Goal: Task Accomplishment & Management: Manage account settings

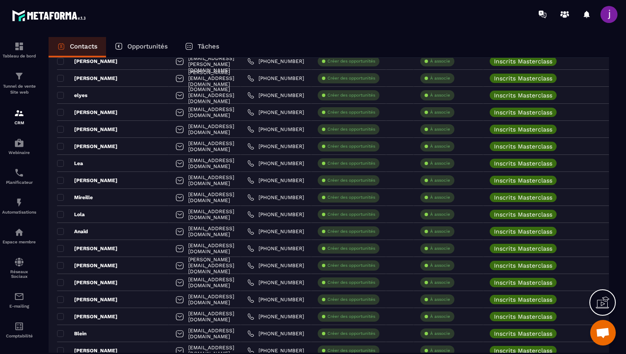
scroll to position [981, 0]
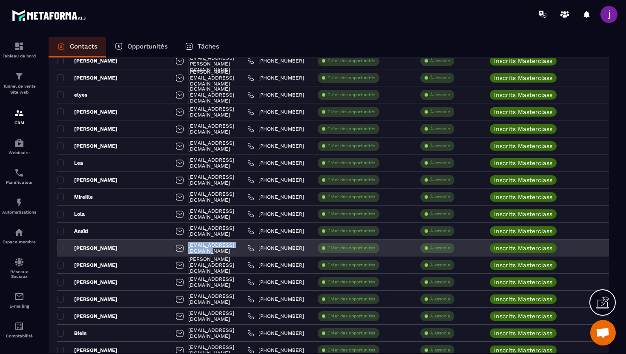
drag, startPoint x: 218, startPoint y: 247, endPoint x: 151, endPoint y: 249, distance: 66.8
click at [169, 249] on div "[EMAIL_ADDRESS][DOMAIN_NAME]" at bounding box center [205, 248] width 72 height 17
copy p "[EMAIL_ADDRESS][DOMAIN_NAME]"
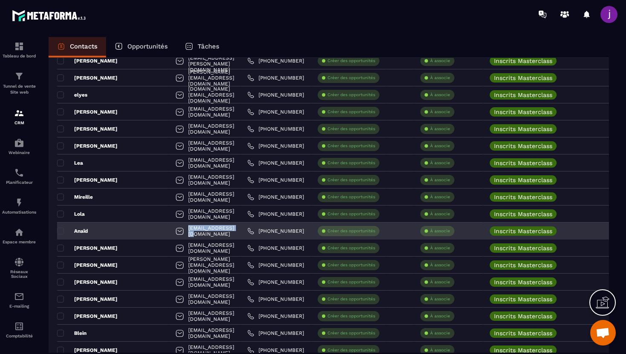
drag, startPoint x: 209, startPoint y: 230, endPoint x: 152, endPoint y: 232, distance: 57.5
click at [169, 232] on div "[EMAIL_ADDRESS][DOMAIN_NAME]" at bounding box center [205, 231] width 72 height 17
copy p "[EMAIL_ADDRESS][DOMAIN_NAME]"
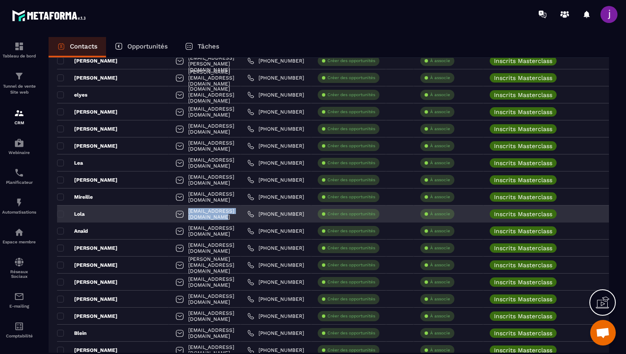
drag, startPoint x: 228, startPoint y: 214, endPoint x: 152, endPoint y: 214, distance: 75.8
click at [169, 214] on div "[EMAIL_ADDRESS][DOMAIN_NAME]" at bounding box center [205, 214] width 72 height 17
copy p "[EMAIL_ADDRESS][DOMAIN_NAME]"
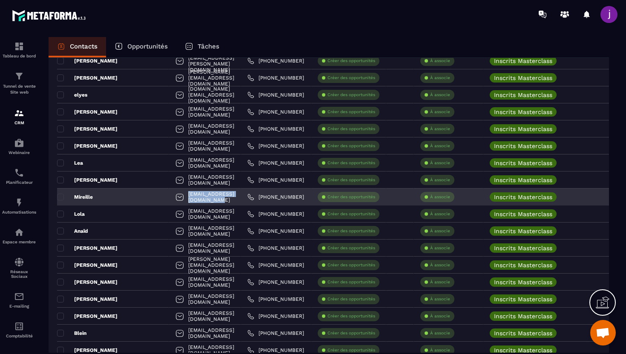
drag, startPoint x: 229, startPoint y: 197, endPoint x: 152, endPoint y: 196, distance: 77.5
click at [169, 196] on div "[EMAIL_ADDRESS][DOMAIN_NAME]" at bounding box center [205, 197] width 72 height 17
copy p "[EMAIL_ADDRESS][DOMAIN_NAME]"
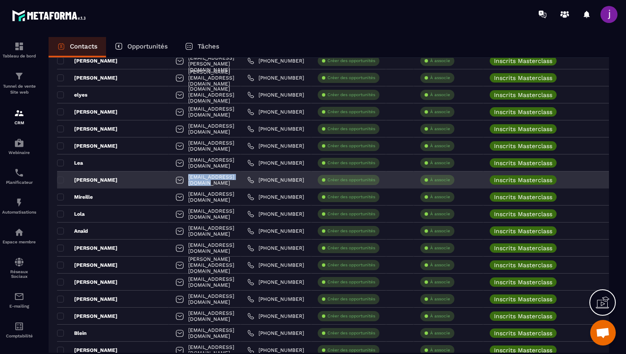
drag, startPoint x: 226, startPoint y: 178, endPoint x: 149, endPoint y: 183, distance: 76.8
click at [169, 183] on div "[EMAIL_ADDRESS][DOMAIN_NAME]" at bounding box center [205, 180] width 72 height 17
copy p "[EMAIL_ADDRESS][DOMAIN_NAME]"
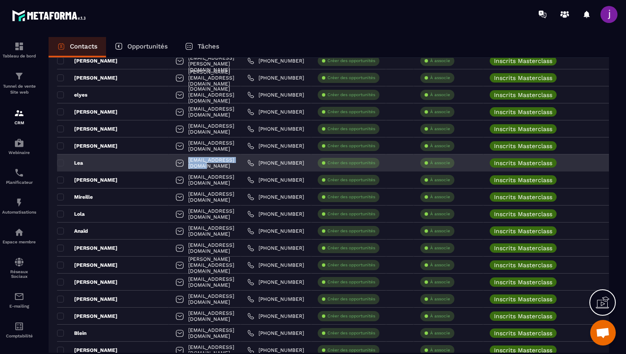
drag, startPoint x: 219, startPoint y: 161, endPoint x: 142, endPoint y: 163, distance: 77.5
click at [169, 163] on div "[EMAIL_ADDRESS][DOMAIN_NAME]" at bounding box center [205, 162] width 72 height 17
copy p "[EMAIL_ADDRESS][DOMAIN_NAME]"
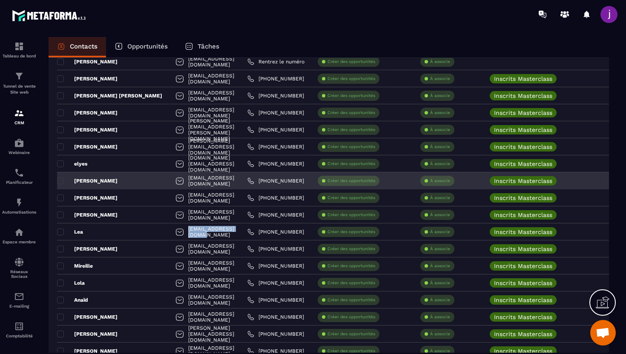
scroll to position [909, 0]
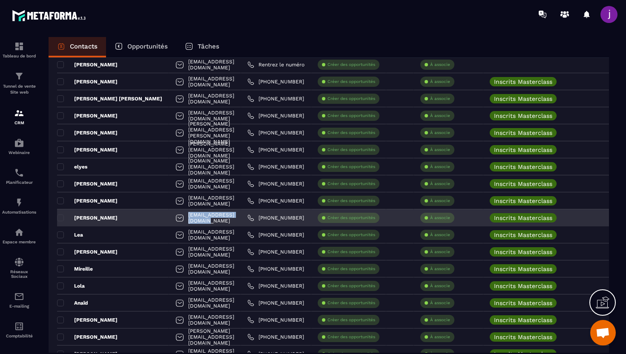
drag, startPoint x: 221, startPoint y: 218, endPoint x: 149, endPoint y: 218, distance: 72.4
click at [169, 218] on div "[EMAIL_ADDRESS][DOMAIN_NAME]" at bounding box center [205, 217] width 72 height 17
copy p "[EMAIL_ADDRESS][DOMAIN_NAME]"
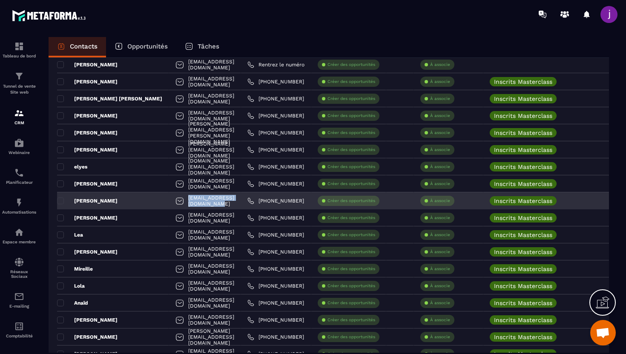
drag, startPoint x: 232, startPoint y: 201, endPoint x: 150, endPoint y: 203, distance: 81.7
click at [169, 203] on div "[EMAIL_ADDRESS][DOMAIN_NAME]" at bounding box center [205, 200] width 72 height 17
copy p "[EMAIL_ADDRESS][DOMAIN_NAME]"
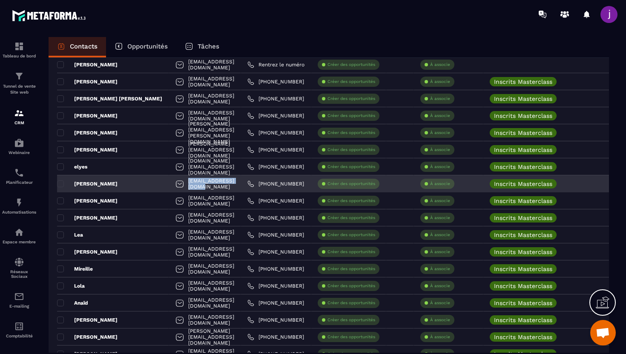
drag, startPoint x: 212, startPoint y: 182, endPoint x: 146, endPoint y: 184, distance: 66.4
click at [169, 184] on div "[EMAIL_ADDRESS][DOMAIN_NAME]" at bounding box center [205, 183] width 72 height 17
copy p "[EMAIL_ADDRESS][DOMAIN_NAME]"
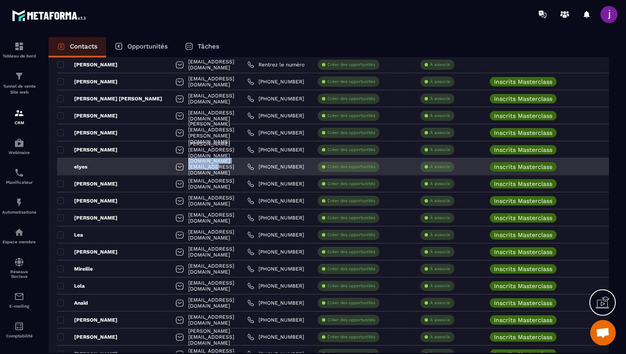
drag, startPoint x: 226, startPoint y: 166, endPoint x: 134, endPoint y: 171, distance: 92.5
click at [169, 171] on div "[DOMAIN_NAME][EMAIL_ADDRESS][DOMAIN_NAME]" at bounding box center [205, 166] width 72 height 17
copy p "[DOMAIN_NAME][EMAIL_ADDRESS][DOMAIN_NAME]"
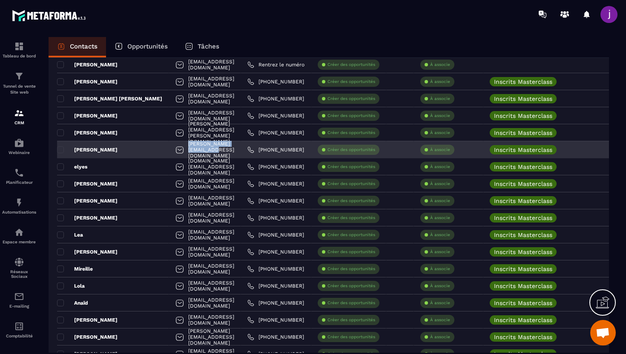
drag, startPoint x: 229, startPoint y: 151, endPoint x: 151, endPoint y: 148, distance: 78.4
click at [169, 148] on div "[PERSON_NAME][EMAIL_ADDRESS][DOMAIN_NAME]" at bounding box center [205, 149] width 72 height 17
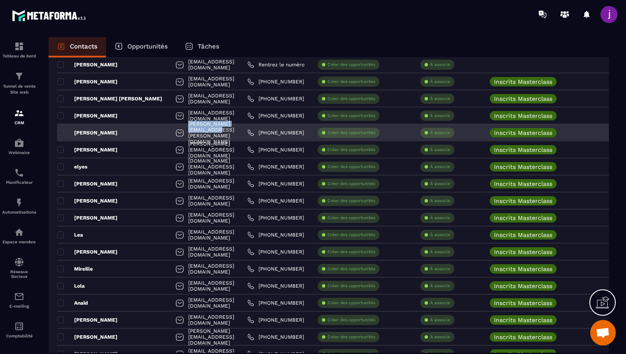
drag, startPoint x: 221, startPoint y: 133, endPoint x: 138, endPoint y: 129, distance: 82.7
click at [169, 129] on div "[PERSON_NAME][EMAIL_ADDRESS][PERSON_NAME][DOMAIN_NAME]" at bounding box center [205, 132] width 72 height 17
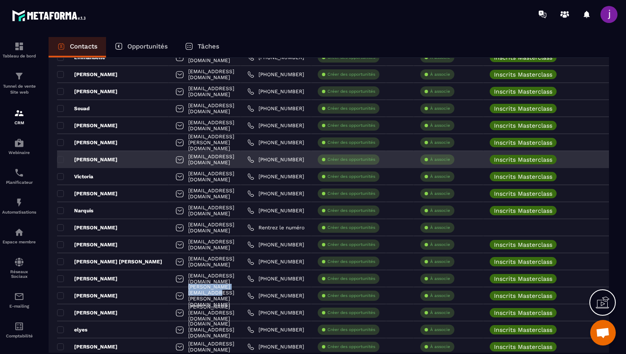
scroll to position [718, 0]
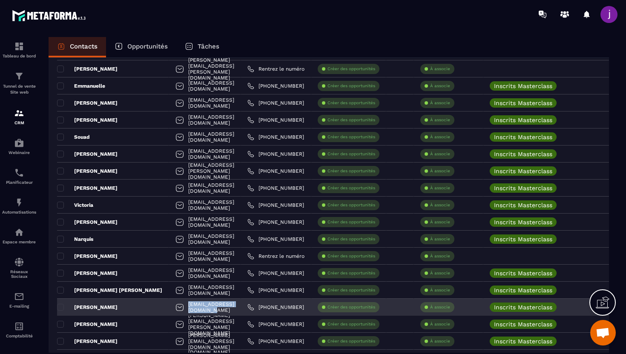
drag, startPoint x: 223, startPoint y: 306, endPoint x: 153, endPoint y: 304, distance: 70.7
click at [169, 304] on div "[EMAIL_ADDRESS][DOMAIN_NAME]" at bounding box center [205, 307] width 72 height 17
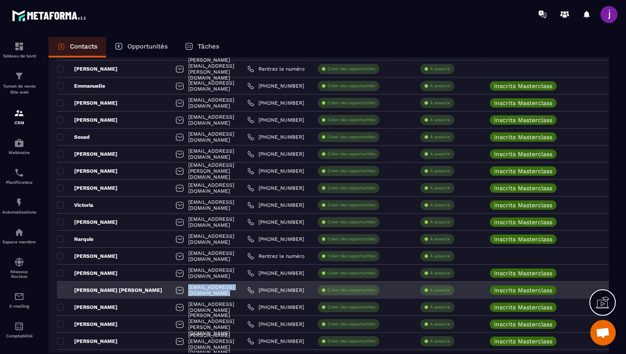
drag, startPoint x: 243, startPoint y: 289, endPoint x: 152, endPoint y: 289, distance: 91.1
click at [169, 289] on div "[EMAIL_ADDRESS][DOMAIN_NAME]" at bounding box center [205, 290] width 72 height 17
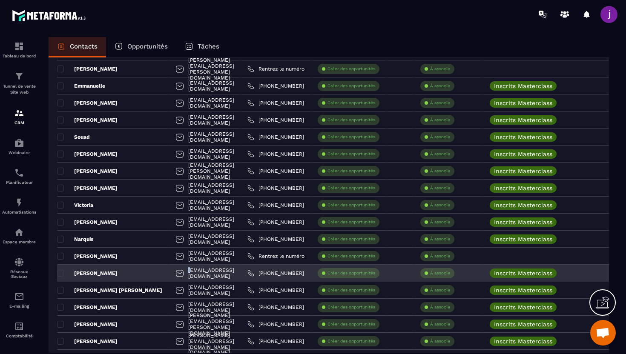
drag, startPoint x: 230, startPoint y: 267, endPoint x: 154, endPoint y: 273, distance: 75.5
click at [169, 273] on div "[EMAIL_ADDRESS][DOMAIN_NAME]" at bounding box center [205, 273] width 72 height 17
click at [223, 272] on div "[EMAIL_ADDRESS][DOMAIN_NAME]" at bounding box center [205, 273] width 72 height 17
drag, startPoint x: 226, startPoint y: 272, endPoint x: 148, endPoint y: 275, distance: 78.8
click at [169, 275] on div "[EMAIL_ADDRESS][DOMAIN_NAME]" at bounding box center [205, 273] width 72 height 17
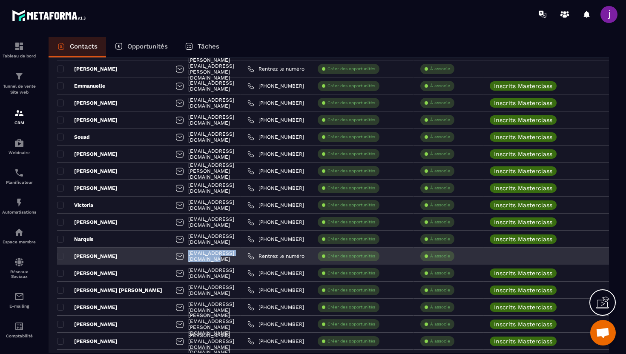
drag, startPoint x: 234, startPoint y: 254, endPoint x: 147, endPoint y: 257, distance: 86.5
click at [169, 257] on div "[EMAIL_ADDRESS][DOMAIN_NAME]" at bounding box center [205, 256] width 72 height 17
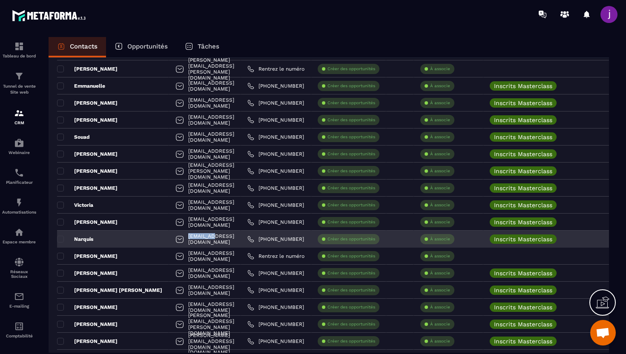
drag, startPoint x: 218, startPoint y: 233, endPoint x: 180, endPoint y: 238, distance: 37.8
click at [180, 238] on div "[EMAIL_ADDRESS][DOMAIN_NAME]" at bounding box center [205, 239] width 72 height 17
click at [215, 237] on div "[EMAIL_ADDRESS][DOMAIN_NAME]" at bounding box center [205, 239] width 72 height 17
drag, startPoint x: 215, startPoint y: 237, endPoint x: 149, endPoint y: 241, distance: 66.1
click at [169, 241] on div "[EMAIL_ADDRESS][DOMAIN_NAME]" at bounding box center [205, 239] width 72 height 17
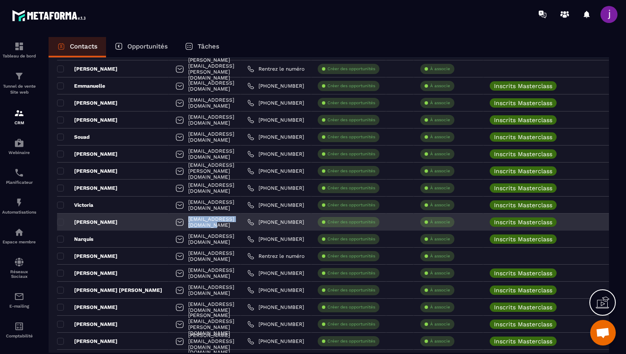
drag, startPoint x: 229, startPoint y: 220, endPoint x: 147, endPoint y: 223, distance: 82.2
click at [169, 223] on div "[EMAIL_ADDRESS][DOMAIN_NAME]" at bounding box center [205, 222] width 72 height 17
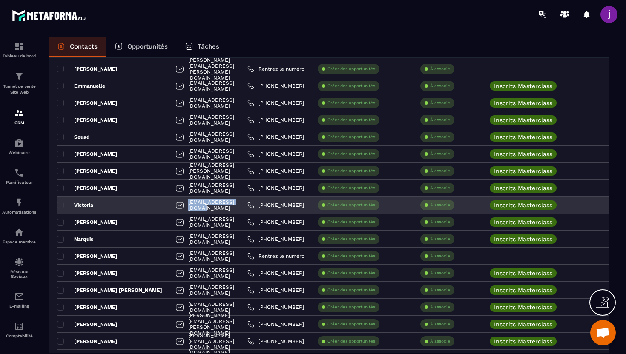
drag, startPoint x: 218, startPoint y: 205, endPoint x: 150, endPoint y: 206, distance: 68.1
click at [169, 206] on div "[EMAIL_ADDRESS][DOMAIN_NAME]" at bounding box center [205, 205] width 72 height 17
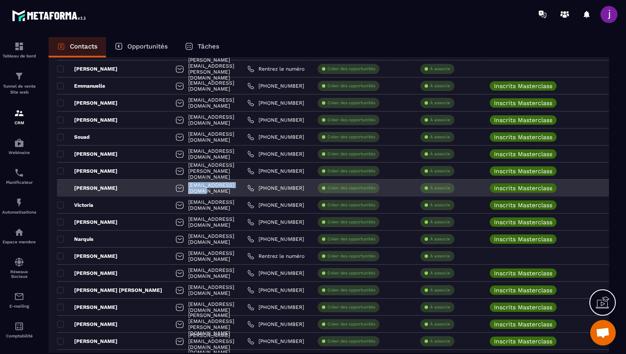
drag, startPoint x: 225, startPoint y: 188, endPoint x: 147, endPoint y: 188, distance: 77.9
click at [169, 188] on div "[EMAIL_ADDRESS][DOMAIN_NAME]" at bounding box center [205, 188] width 72 height 17
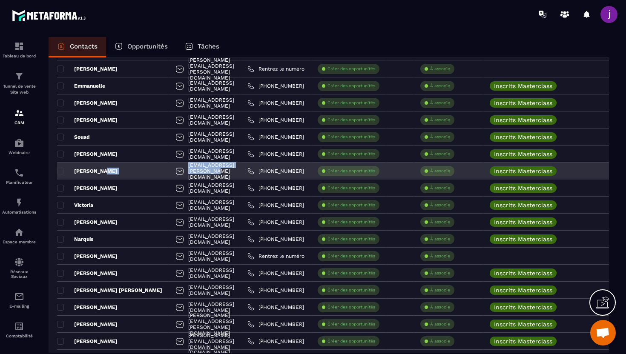
drag, startPoint x: 223, startPoint y: 169, endPoint x: 129, endPoint y: 168, distance: 94.5
click at [129, 168] on tr "[PERSON_NAME] [PERSON_NAME][EMAIL_ADDRESS][DOMAIN_NAME] [PHONE_NUMBER] Créer de…" at bounding box center [436, 171] width 759 height 17
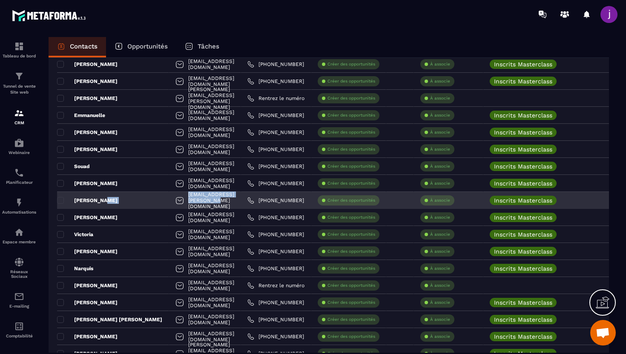
scroll to position [680, 0]
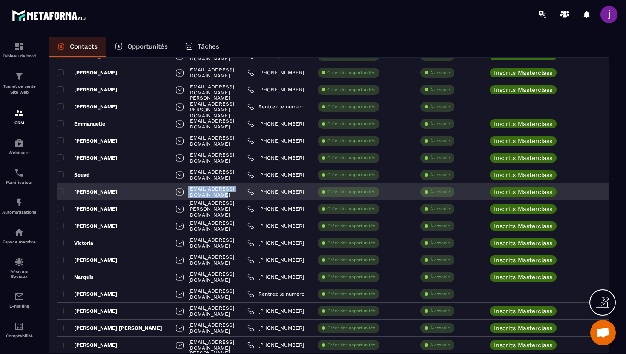
drag, startPoint x: 234, startPoint y: 189, endPoint x: 149, endPoint y: 190, distance: 84.7
click at [169, 190] on div "[EMAIL_ADDRESS][DOMAIN_NAME]" at bounding box center [205, 191] width 72 height 17
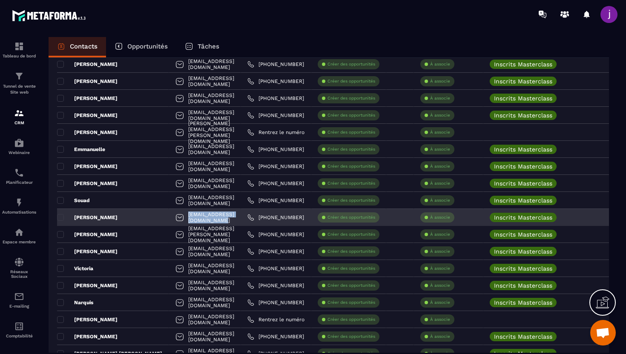
scroll to position [649, 0]
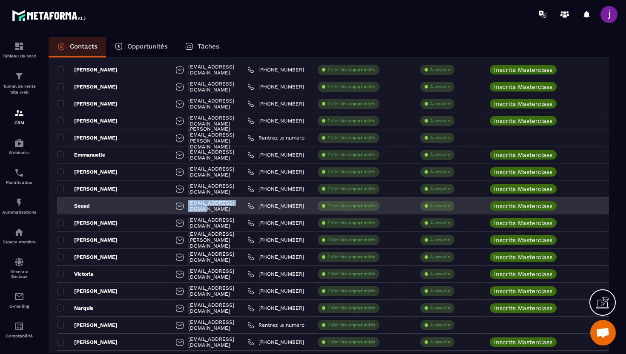
drag, startPoint x: 225, startPoint y: 204, endPoint x: 143, endPoint y: 204, distance: 82.6
click at [169, 204] on div "[EMAIL_ADDRESS][DOMAIN_NAME]" at bounding box center [205, 205] width 72 height 17
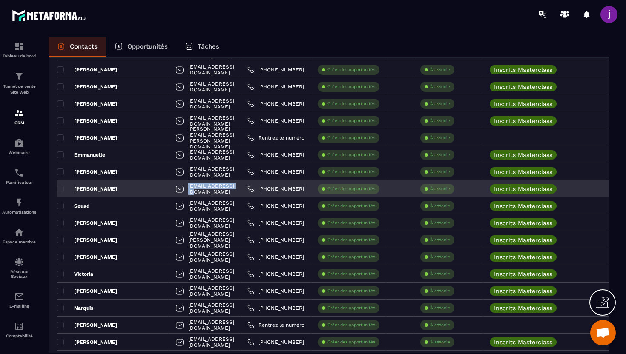
drag, startPoint x: 212, startPoint y: 187, endPoint x: 149, endPoint y: 186, distance: 63.4
click at [169, 186] on div "[EMAIL_ADDRESS][DOMAIN_NAME]" at bounding box center [205, 188] width 72 height 17
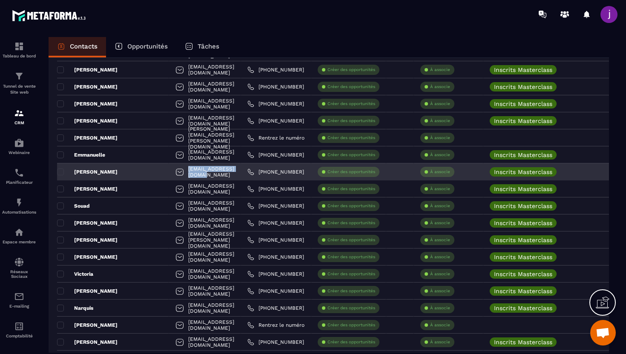
drag, startPoint x: 214, startPoint y: 173, endPoint x: 150, endPoint y: 173, distance: 63.8
click at [169, 173] on div "[EMAIL_ADDRESS][DOMAIN_NAME]" at bounding box center [205, 171] width 72 height 17
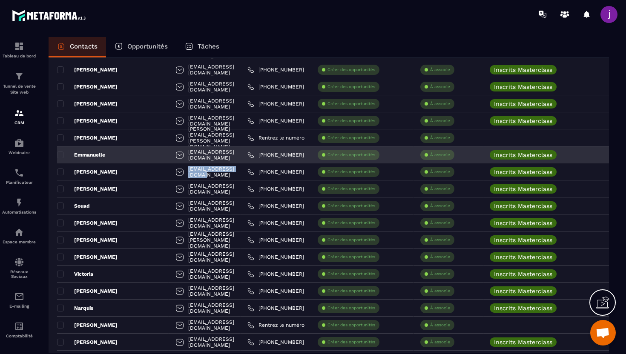
drag, startPoint x: 241, startPoint y: 153, endPoint x: 147, endPoint y: 153, distance: 93.6
click at [169, 153] on div "[EMAIL_ADDRESS][DOMAIN_NAME]" at bounding box center [205, 154] width 72 height 17
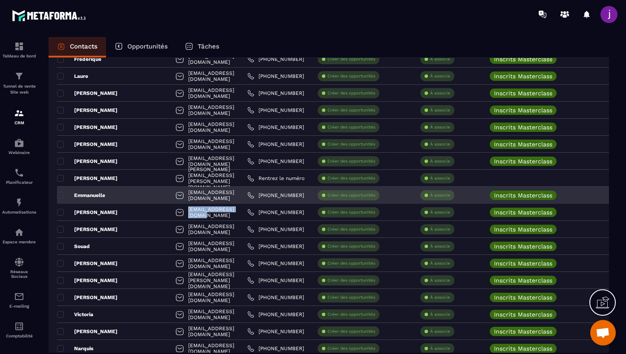
scroll to position [602, 0]
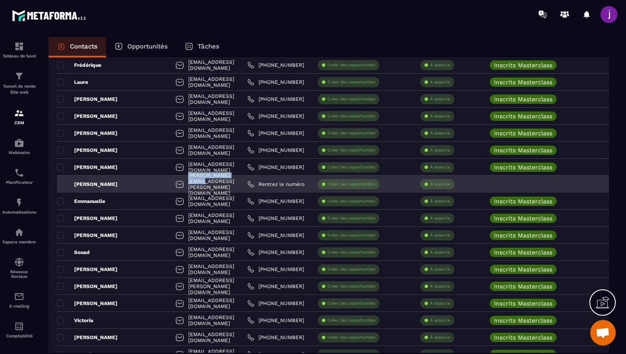
drag, startPoint x: 201, startPoint y: 183, endPoint x: 145, endPoint y: 183, distance: 56.2
click at [169, 183] on div "[PERSON_NAME][EMAIL_ADDRESS][PERSON_NAME][DOMAIN_NAME]" at bounding box center [205, 184] width 72 height 17
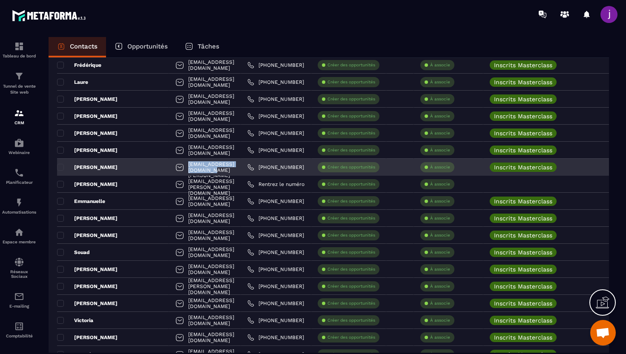
drag, startPoint x: 226, startPoint y: 164, endPoint x: 153, endPoint y: 166, distance: 73.7
click at [169, 166] on div "[EMAIL_ADDRESS][DOMAIN_NAME]" at bounding box center [205, 167] width 72 height 17
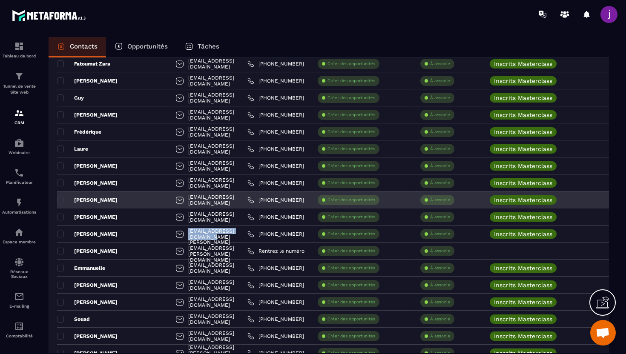
scroll to position [536, 0]
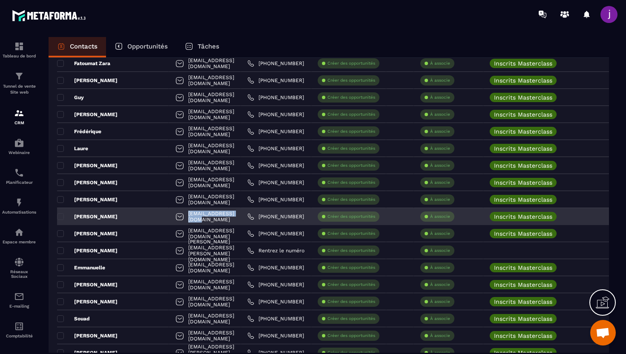
drag, startPoint x: 217, startPoint y: 213, endPoint x: 148, endPoint y: 214, distance: 69.8
click at [169, 214] on div "[EMAIL_ADDRESS][DOMAIN_NAME]" at bounding box center [205, 216] width 72 height 17
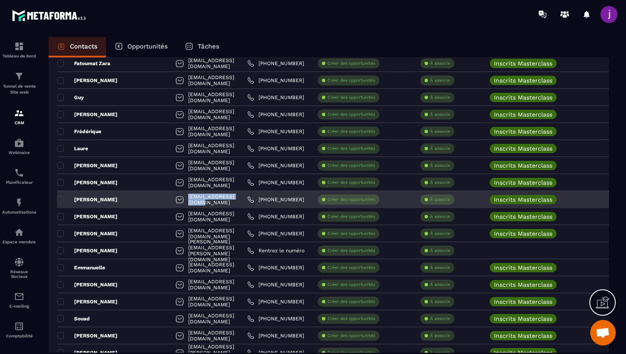
drag, startPoint x: 232, startPoint y: 201, endPoint x: 151, endPoint y: 201, distance: 80.9
click at [169, 201] on div "[EMAIL_ADDRESS][DOMAIN_NAME]" at bounding box center [205, 199] width 72 height 17
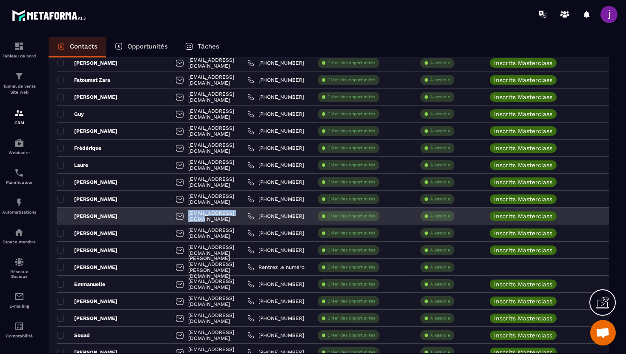
scroll to position [507, 0]
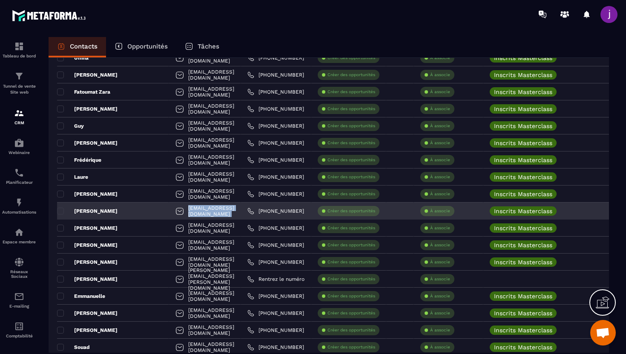
drag, startPoint x: 249, startPoint y: 207, endPoint x: 150, endPoint y: 213, distance: 98.9
click at [150, 213] on tr "[PERSON_NAME] [PERSON_NAME][EMAIL_ADDRESS][DOMAIN_NAME] [PHONE_NUMBER] Créer de…" at bounding box center [436, 211] width 759 height 17
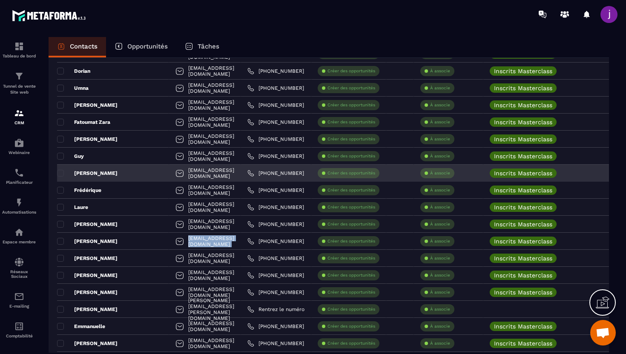
scroll to position [477, 0]
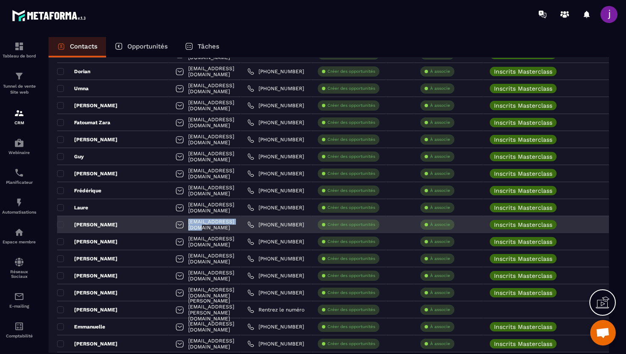
drag, startPoint x: 229, startPoint y: 229, endPoint x: 149, endPoint y: 223, distance: 80.2
click at [169, 223] on div "[EMAIL_ADDRESS][DOMAIN_NAME]" at bounding box center [205, 224] width 72 height 17
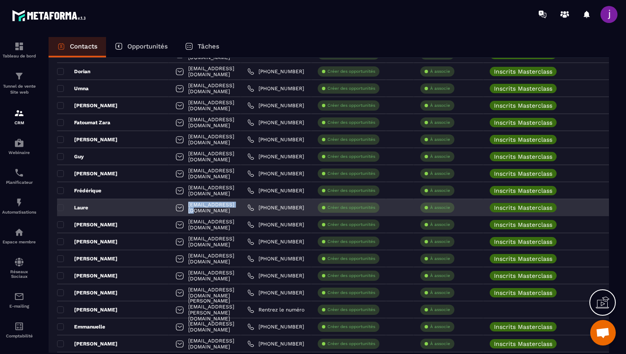
drag, startPoint x: 212, startPoint y: 200, endPoint x: 212, endPoint y: 205, distance: 5.5
click at [193, 204] on div "[EMAIL_ADDRESS][DOMAIN_NAME]" at bounding box center [205, 207] width 72 height 17
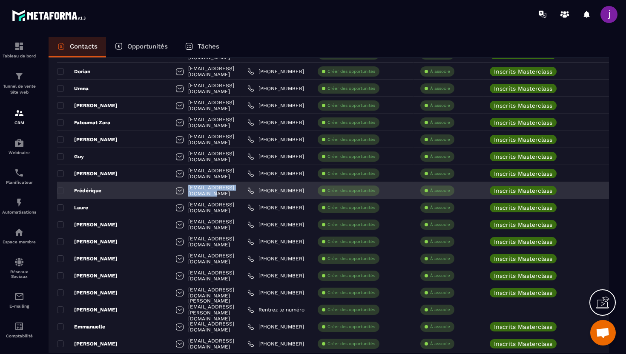
drag, startPoint x: 228, startPoint y: 191, endPoint x: 146, endPoint y: 189, distance: 81.3
click at [169, 189] on div "[EMAIL_ADDRESS][DOMAIN_NAME]" at bounding box center [205, 190] width 72 height 17
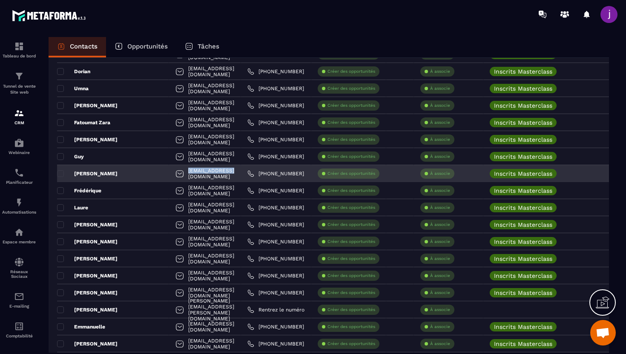
drag, startPoint x: 194, startPoint y: 172, endPoint x: 140, endPoint y: 175, distance: 54.2
click at [169, 175] on div "[EMAIL_ADDRESS][DOMAIN_NAME]" at bounding box center [205, 173] width 72 height 17
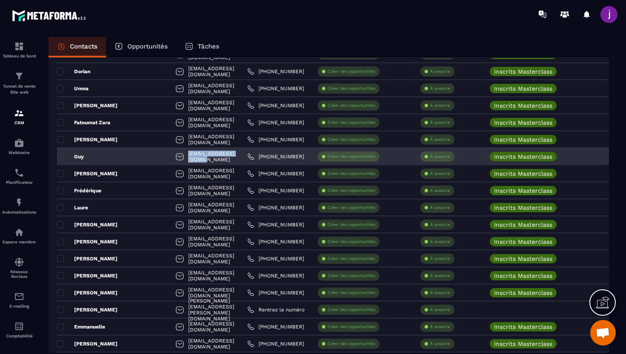
drag, startPoint x: 221, startPoint y: 158, endPoint x: 149, endPoint y: 159, distance: 71.9
click at [169, 159] on div "[EMAIL_ADDRESS][DOMAIN_NAME]" at bounding box center [205, 156] width 72 height 17
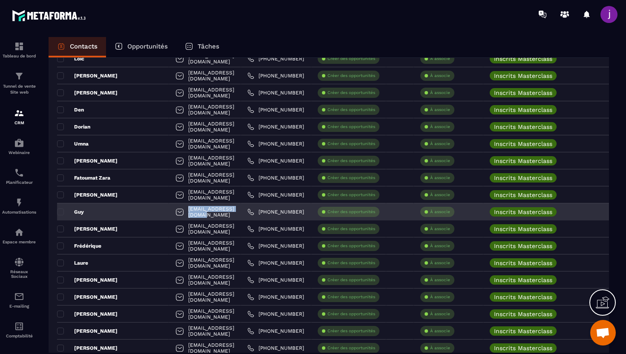
scroll to position [413, 0]
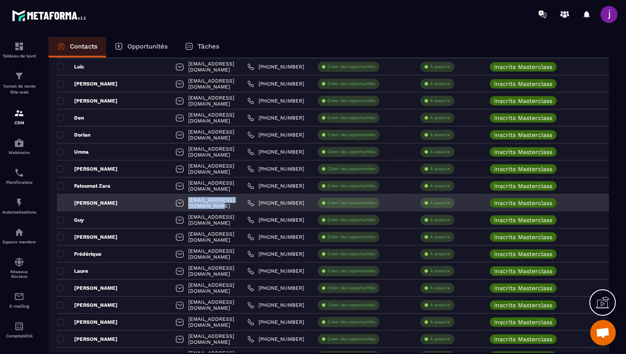
drag, startPoint x: 234, startPoint y: 202, endPoint x: 151, endPoint y: 200, distance: 83.4
click at [169, 200] on div "[EMAIL_ADDRESS][DOMAIN_NAME]" at bounding box center [205, 203] width 72 height 17
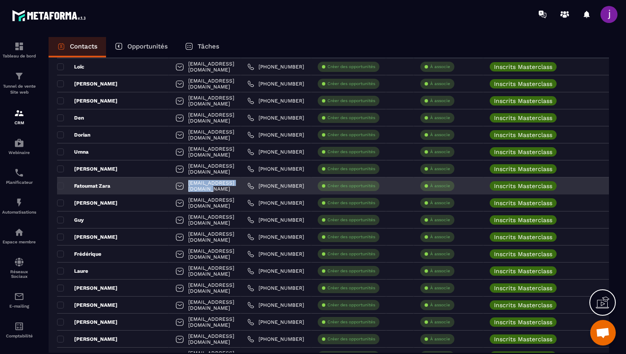
drag, startPoint x: 221, startPoint y: 186, endPoint x: 145, endPoint y: 186, distance: 75.8
click at [169, 186] on div "[EMAIL_ADDRESS][DOMAIN_NAME]" at bounding box center [205, 185] width 72 height 17
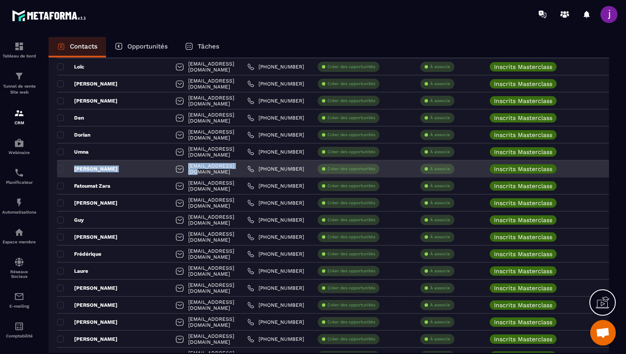
drag, startPoint x: 208, startPoint y: 167, endPoint x: 132, endPoint y: 165, distance: 76.6
click at [132, 165] on tr "[PERSON_NAME] [EMAIL_ADDRESS][DOMAIN_NAME] [PHONE_NUMBER] Créer des opportunité…" at bounding box center [436, 168] width 759 height 17
click at [207, 167] on div "[EMAIL_ADDRESS][DOMAIN_NAME]" at bounding box center [205, 168] width 72 height 17
drag, startPoint x: 209, startPoint y: 167, endPoint x: 151, endPoint y: 169, distance: 58.8
click at [169, 169] on div "[EMAIL_ADDRESS][DOMAIN_NAME]" at bounding box center [205, 168] width 72 height 17
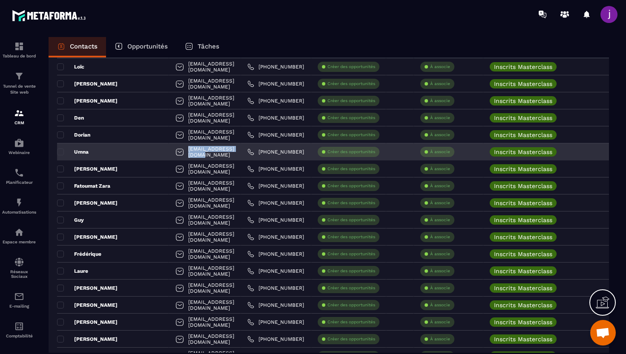
drag, startPoint x: 209, startPoint y: 152, endPoint x: 135, endPoint y: 146, distance: 73.8
click at [169, 146] on div "[EMAIL_ADDRESS][DOMAIN_NAME]" at bounding box center [205, 151] width 72 height 17
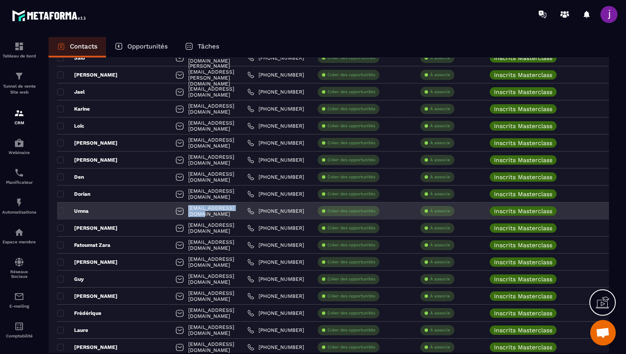
scroll to position [352, 0]
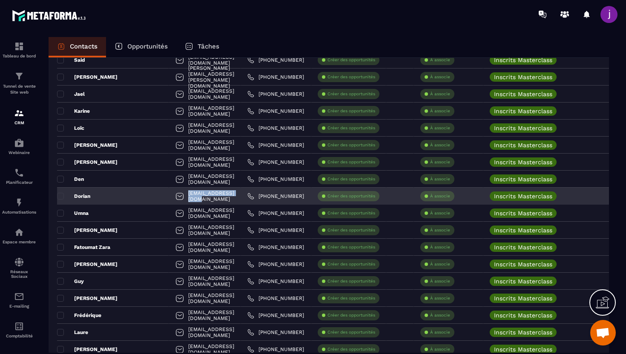
drag, startPoint x: 213, startPoint y: 199, endPoint x: 148, endPoint y: 197, distance: 65.6
click at [169, 197] on div "[EMAIL_ADDRESS][DOMAIN_NAME]" at bounding box center [205, 196] width 72 height 17
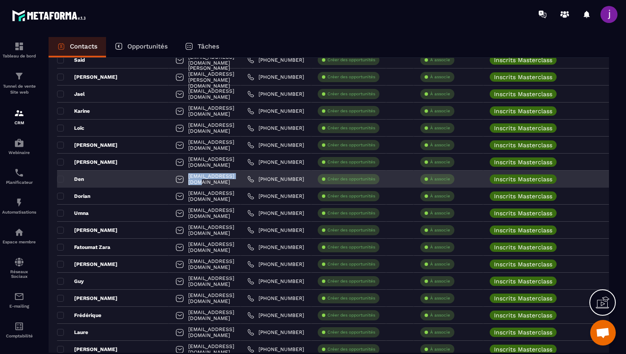
drag, startPoint x: 215, startPoint y: 175, endPoint x: 220, endPoint y: 181, distance: 7.5
click at [220, 181] on div "[EMAIL_ADDRESS][DOMAIN_NAME]" at bounding box center [205, 179] width 72 height 17
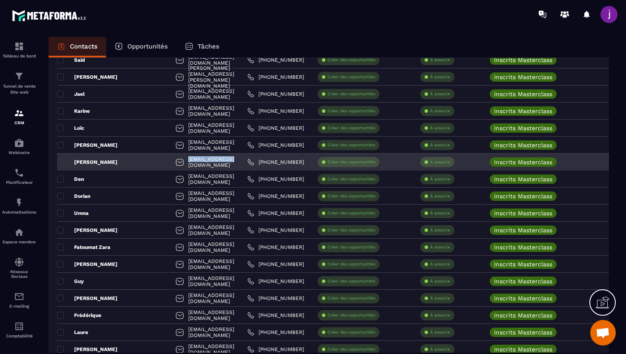
drag, startPoint x: 204, startPoint y: 163, endPoint x: 152, endPoint y: 163, distance: 52.8
click at [169, 163] on div "[EMAIL_ADDRESS][DOMAIN_NAME]" at bounding box center [205, 162] width 72 height 17
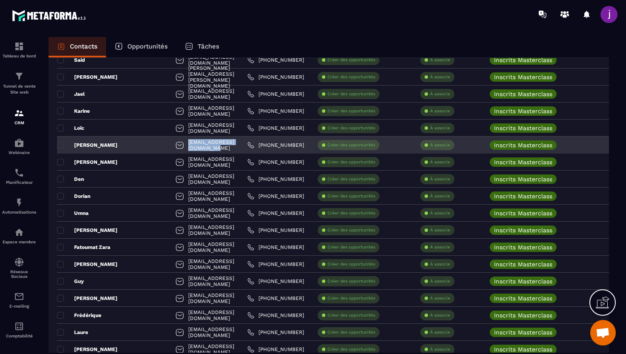
drag, startPoint x: 226, startPoint y: 143, endPoint x: 152, endPoint y: 146, distance: 74.5
click at [169, 146] on div "[EMAIL_ADDRESS][DOMAIN_NAME]" at bounding box center [205, 145] width 72 height 17
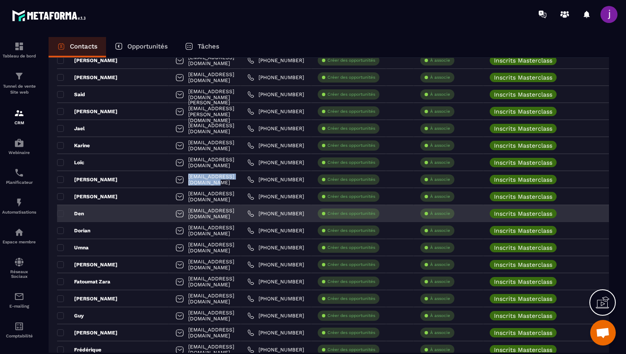
scroll to position [306, 0]
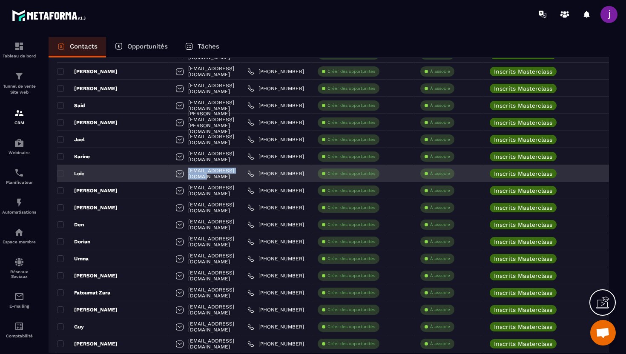
drag, startPoint x: 218, startPoint y: 173, endPoint x: 140, endPoint y: 173, distance: 78.3
click at [169, 173] on div "[EMAIL_ADDRESS][DOMAIN_NAME]" at bounding box center [205, 173] width 72 height 17
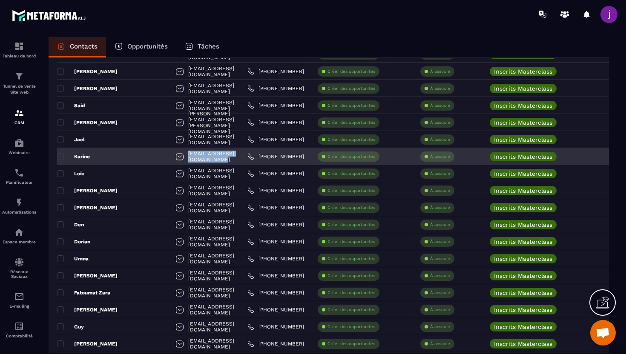
drag, startPoint x: 230, startPoint y: 157, endPoint x: 150, endPoint y: 156, distance: 80.0
click at [169, 156] on div "[EMAIL_ADDRESS][DOMAIN_NAME]" at bounding box center [205, 156] width 72 height 17
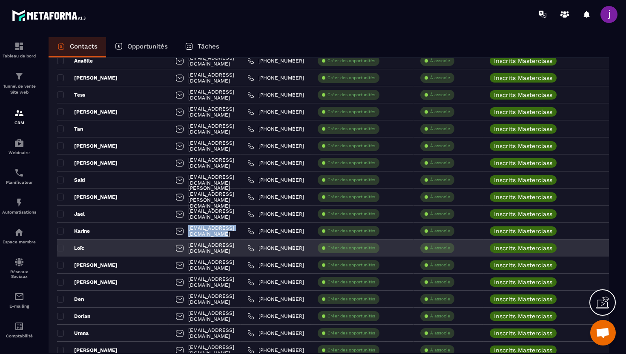
scroll to position [227, 0]
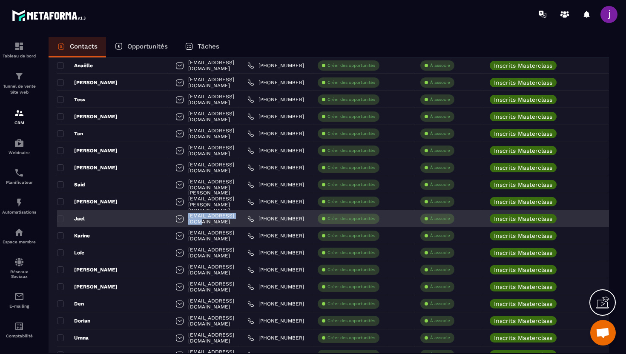
drag, startPoint x: 222, startPoint y: 216, endPoint x: 152, endPoint y: 217, distance: 69.8
click at [169, 217] on div "[EMAIL_ADDRESS][DOMAIN_NAME]" at bounding box center [205, 218] width 72 height 17
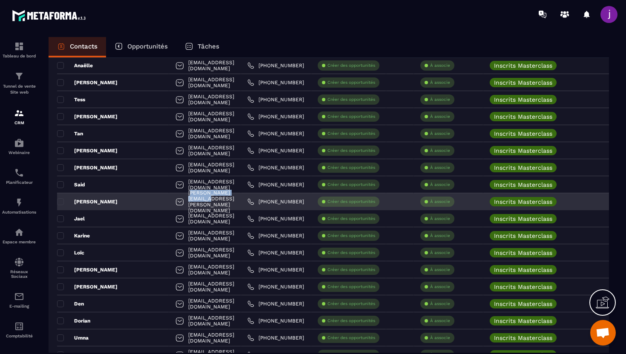
drag, startPoint x: 215, startPoint y: 201, endPoint x: 154, endPoint y: 201, distance: 60.9
click at [169, 201] on div "[PERSON_NAME][EMAIL_ADDRESS][PERSON_NAME][DOMAIN_NAME]" at bounding box center [205, 201] width 72 height 17
click at [228, 199] on div "[PERSON_NAME][EMAIL_ADDRESS][PERSON_NAME][DOMAIN_NAME]" at bounding box center [205, 201] width 72 height 17
drag, startPoint x: 228, startPoint y: 199, endPoint x: 147, endPoint y: 196, distance: 80.9
click at [169, 196] on div "[PERSON_NAME][EMAIL_ADDRESS][PERSON_NAME][DOMAIN_NAME]" at bounding box center [205, 201] width 72 height 17
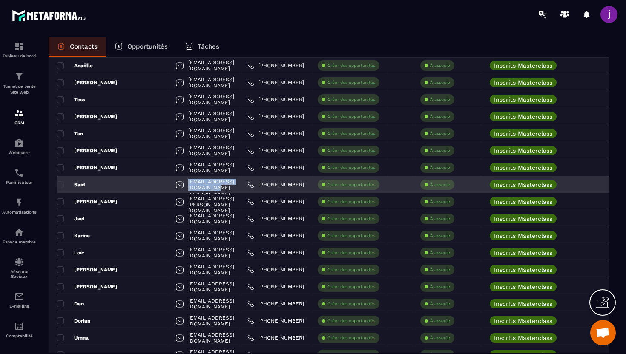
drag, startPoint x: 229, startPoint y: 182, endPoint x: 143, endPoint y: 185, distance: 85.6
click at [169, 185] on div "[EMAIL_ADDRESS][DOMAIN_NAME]" at bounding box center [205, 184] width 72 height 17
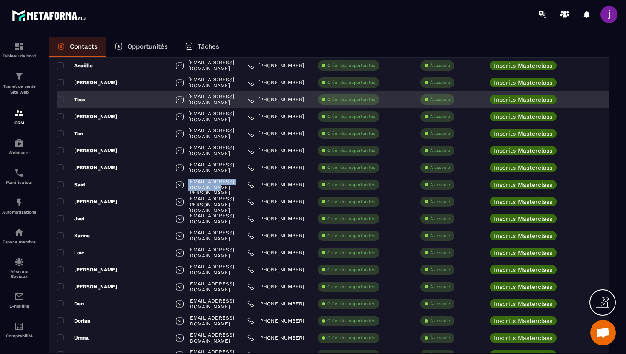
scroll to position [0, 0]
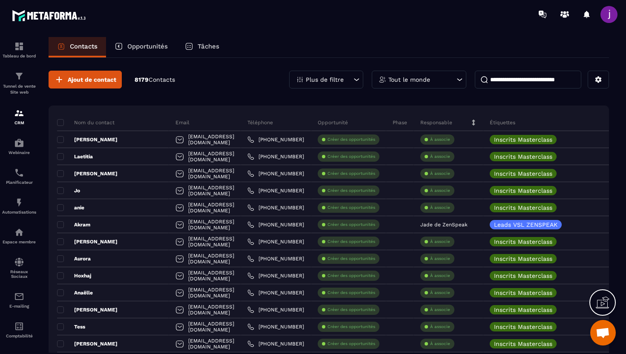
click at [503, 73] on input at bounding box center [528, 80] width 106 height 18
paste input "**********"
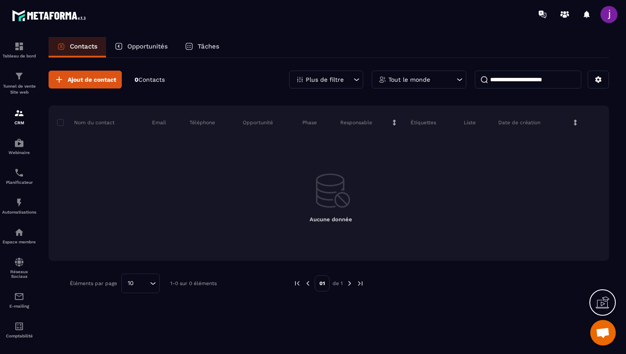
type input "**********"
drag, startPoint x: 568, startPoint y: 84, endPoint x: 411, endPoint y: 78, distance: 157.6
click at [411, 78] on div "**********" at bounding box center [449, 80] width 320 height 18
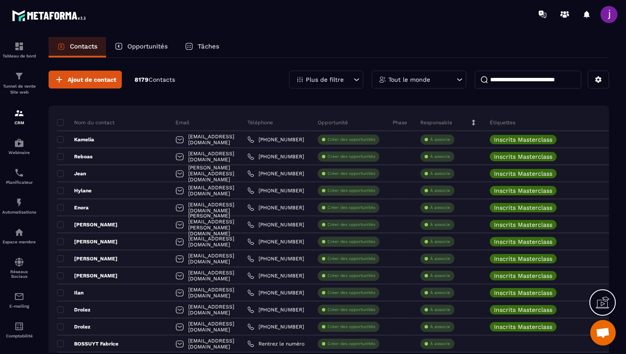
click at [357, 83] on icon at bounding box center [356, 79] width 9 height 9
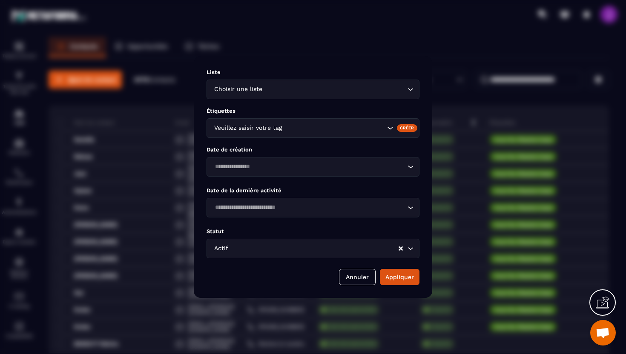
click at [319, 248] on input "Search for option" at bounding box center [314, 248] width 168 height 9
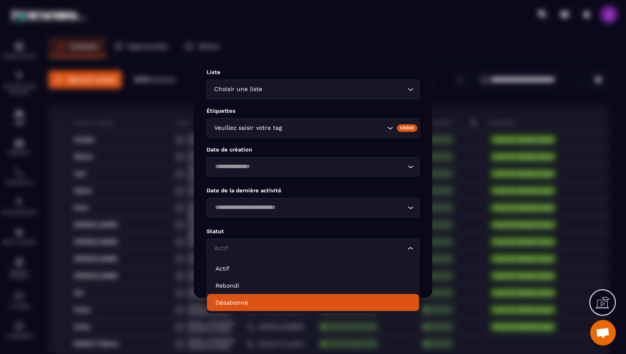
click at [295, 298] on li "Désabonné" at bounding box center [313, 302] width 212 height 17
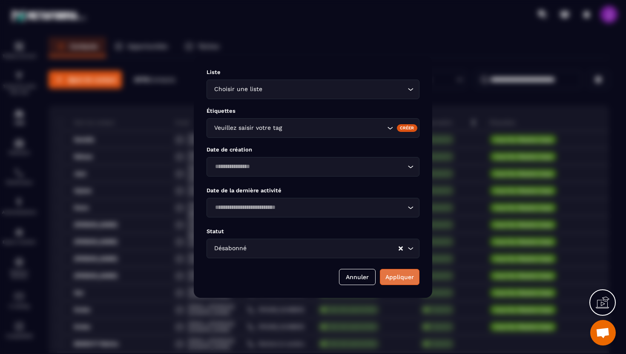
click at [417, 278] on button "Appliquer" at bounding box center [400, 277] width 40 height 16
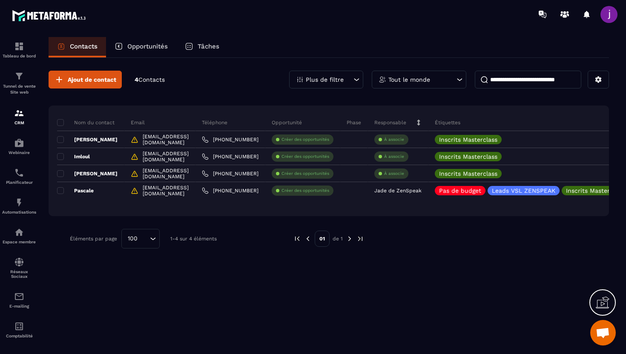
click at [360, 80] on div "Plus de filtre" at bounding box center [326, 80] width 74 height 18
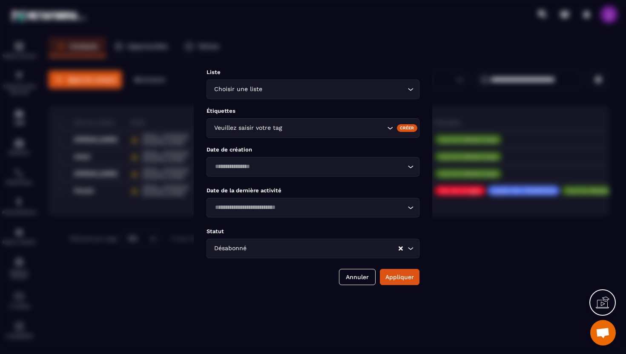
click at [398, 246] on icon "Clear Selected" at bounding box center [400, 248] width 4 height 4
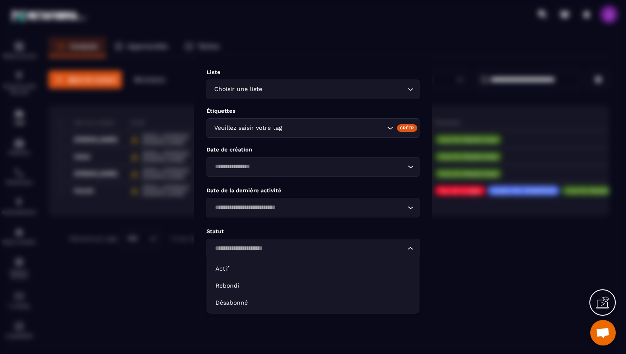
click at [412, 250] on icon "Search for option" at bounding box center [410, 248] width 9 height 9
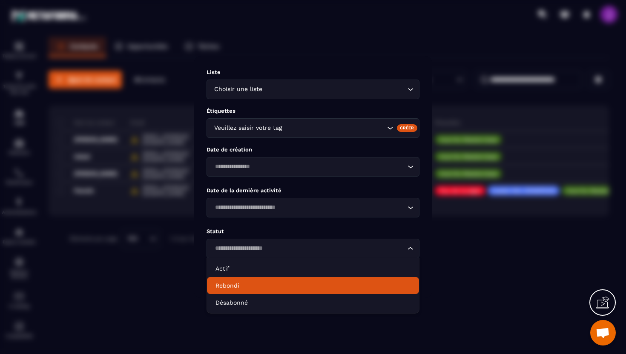
click at [256, 283] on p "Rebondi" at bounding box center [312, 285] width 195 height 9
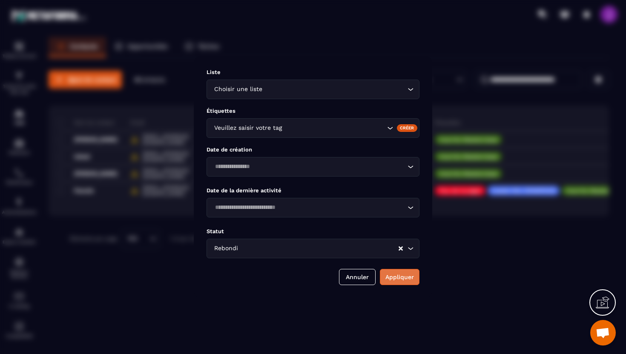
click at [394, 275] on button "Appliquer" at bounding box center [400, 277] width 40 height 16
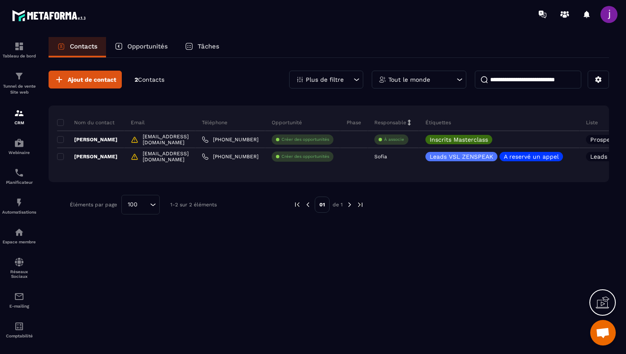
click at [359, 82] on icon at bounding box center [356, 79] width 9 height 9
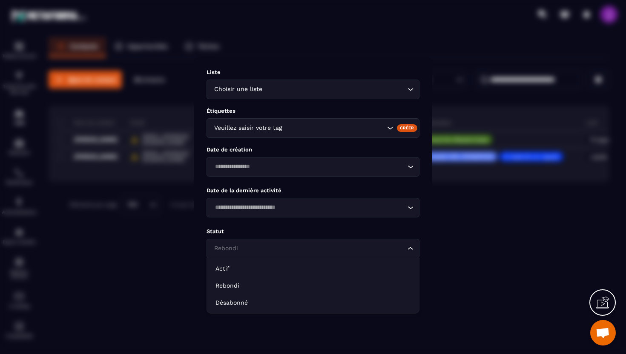
click at [403, 248] on div "Rebondi Loading..." at bounding box center [312, 249] width 213 height 20
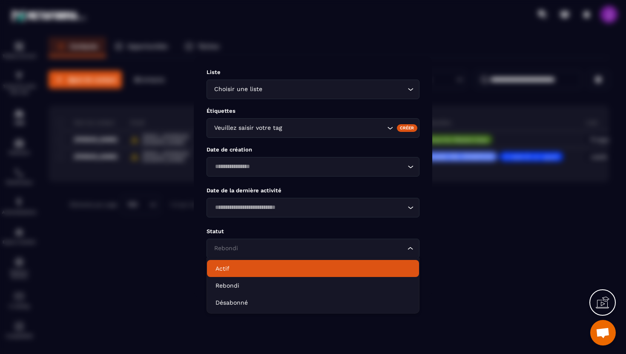
click at [263, 270] on p "Actif" at bounding box center [312, 268] width 195 height 9
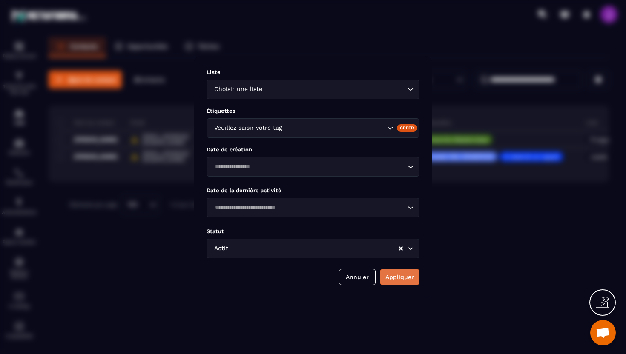
click at [392, 273] on button "Appliquer" at bounding box center [400, 277] width 40 height 16
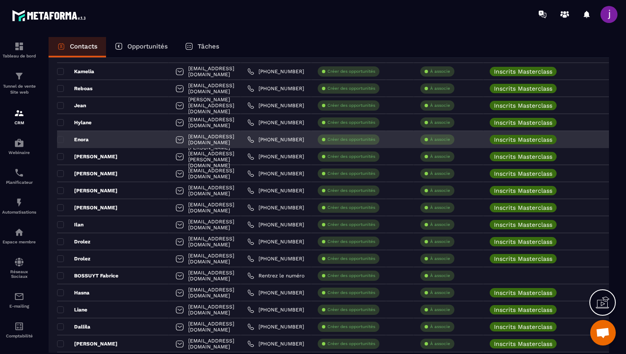
scroll to position [85, 0]
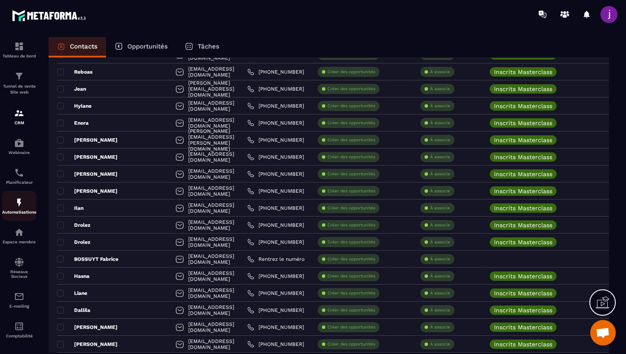
click at [28, 200] on div "Automatisations" at bounding box center [19, 205] width 34 height 17
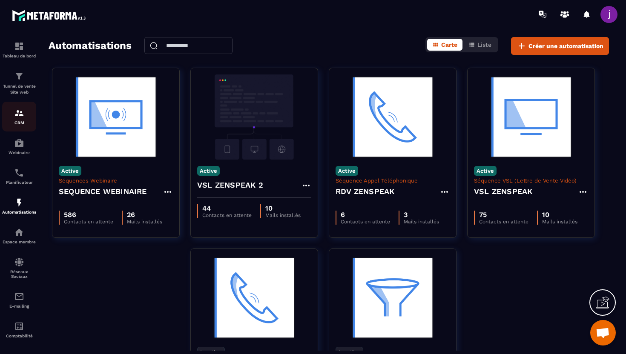
click at [20, 113] on img at bounding box center [19, 113] width 10 height 10
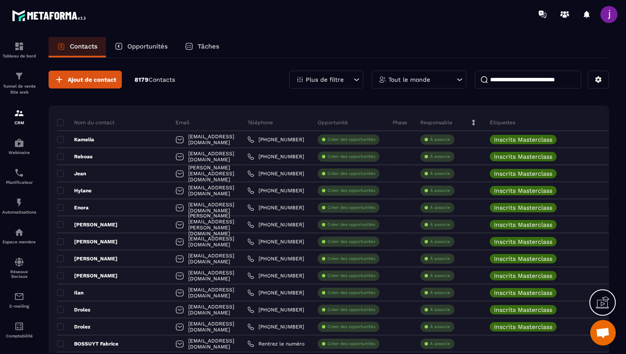
click at [537, 77] on input at bounding box center [528, 80] width 106 height 18
click at [406, 78] on p "Tout le monde" at bounding box center [409, 80] width 42 height 6
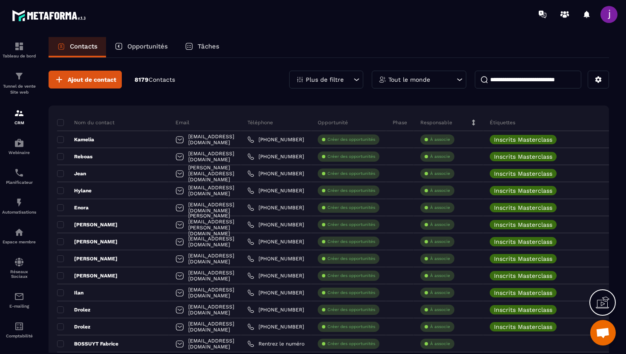
click at [358, 84] on div "Plus de filtre" at bounding box center [326, 80] width 74 height 18
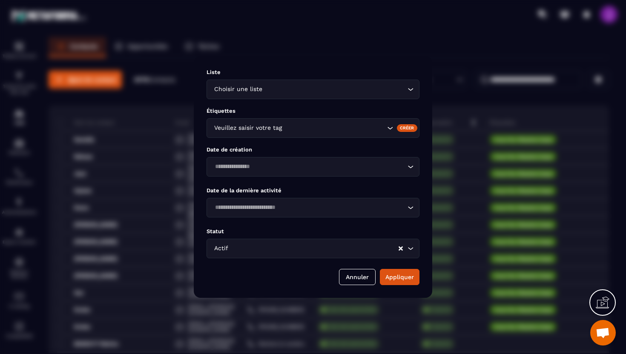
click at [492, 120] on div "Modal window" at bounding box center [313, 177] width 626 height 354
click at [359, 287] on div "Liste Choisir une liste Loading... Étiquettes Veuillez saisir votre tag Créer D…" at bounding box center [313, 177] width 238 height 242
click at [358, 278] on button "Annuler" at bounding box center [357, 277] width 37 height 16
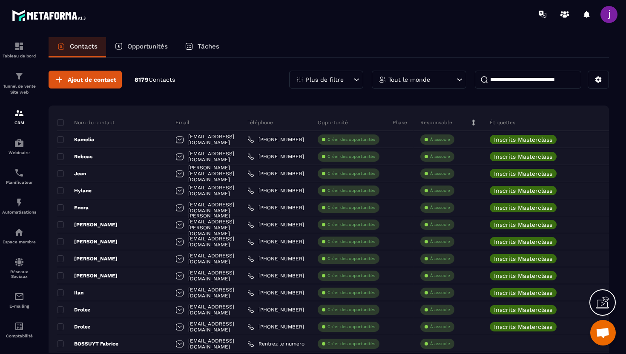
click at [335, 84] on div "Plus de filtre" at bounding box center [326, 80] width 74 height 18
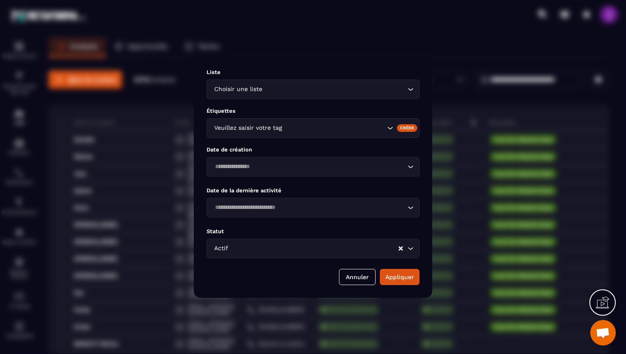
click at [387, 88] on input "Search for option" at bounding box center [334, 89] width 141 height 9
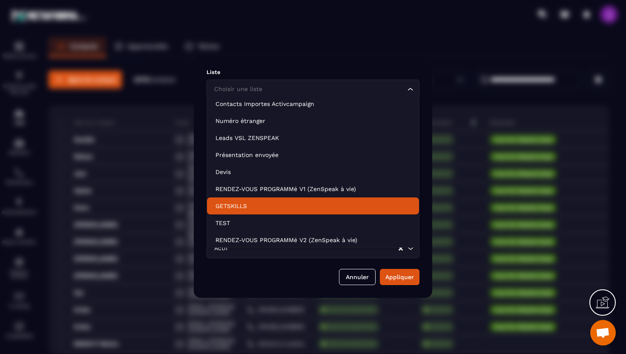
scroll to position [143, 0]
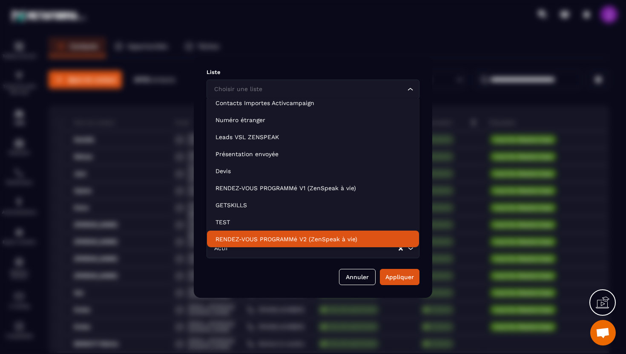
click at [260, 282] on div "Annuler Appliquer" at bounding box center [312, 277] width 213 height 16
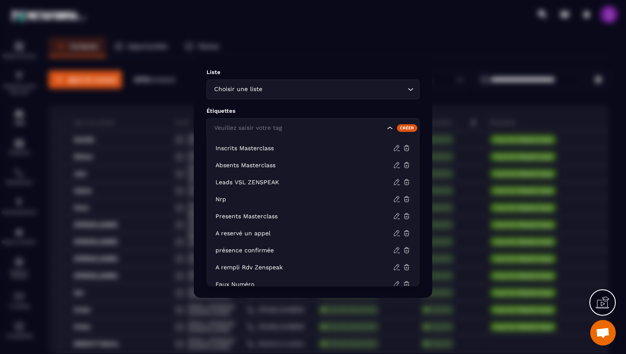
click at [320, 129] on input "Search for option" at bounding box center [298, 127] width 173 height 9
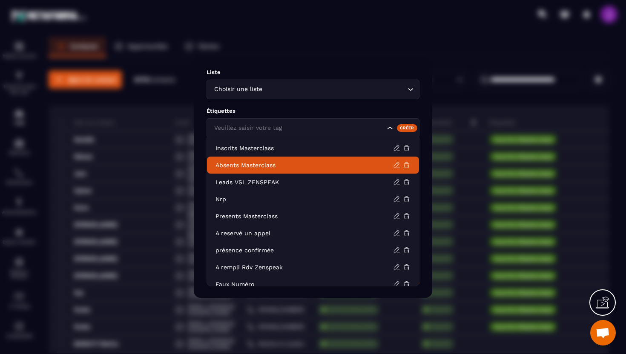
click at [275, 168] on p "Absents Masterclass" at bounding box center [303, 165] width 177 height 9
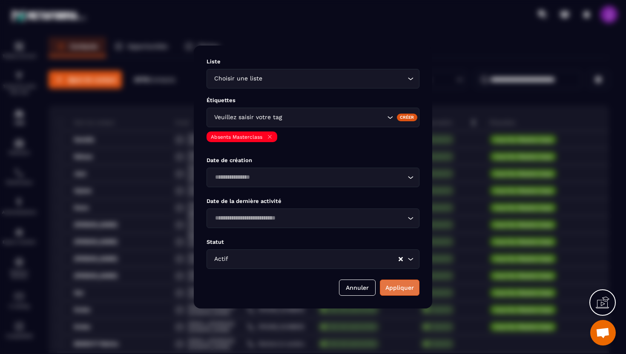
click at [401, 292] on button "Appliquer" at bounding box center [400, 288] width 40 height 16
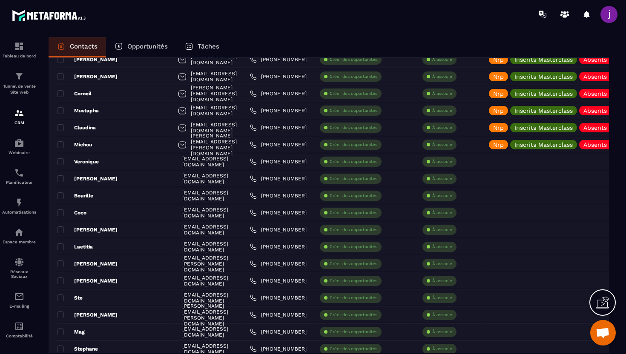
scroll to position [1560, 0]
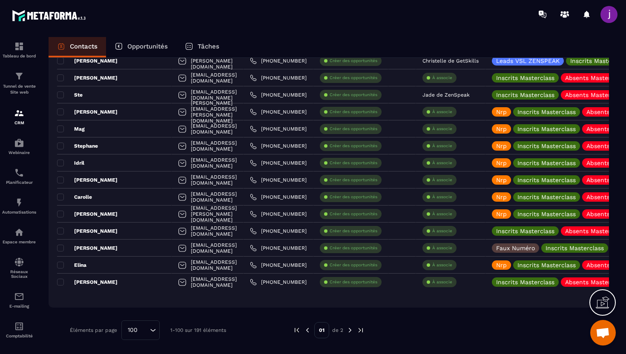
click at [348, 330] on img at bounding box center [350, 330] width 8 height 8
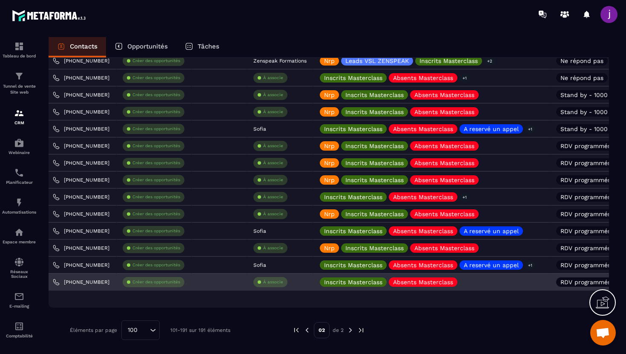
scroll to position [0, 0]
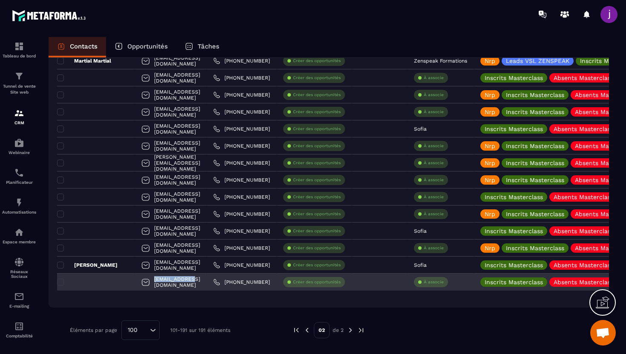
drag, startPoint x: 196, startPoint y: 285, endPoint x: 157, endPoint y: 283, distance: 39.2
click at [157, 283] on div "[EMAIL_ADDRESS][DOMAIN_NAME]" at bounding box center [171, 282] width 72 height 17
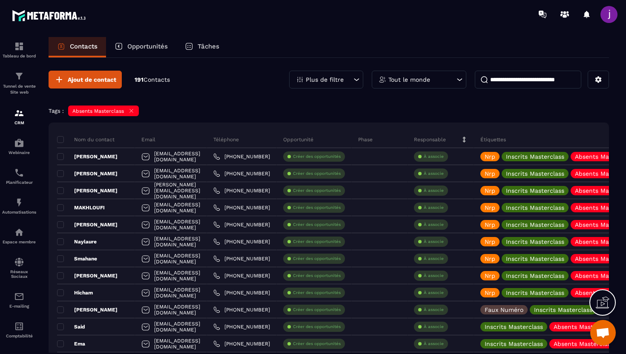
click at [133, 114] on div "Absents Masterclass" at bounding box center [103, 111] width 71 height 11
click at [134, 112] on icon at bounding box center [131, 111] width 6 height 6
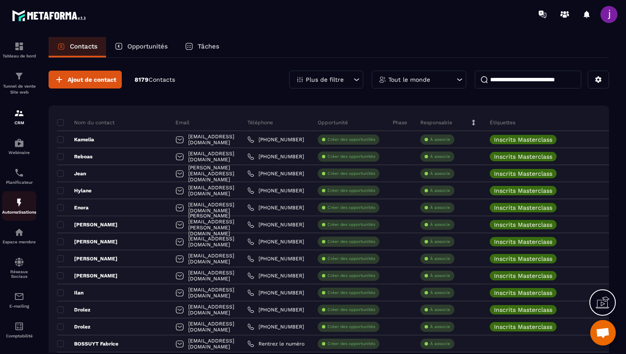
click at [23, 205] on img at bounding box center [19, 202] width 10 height 10
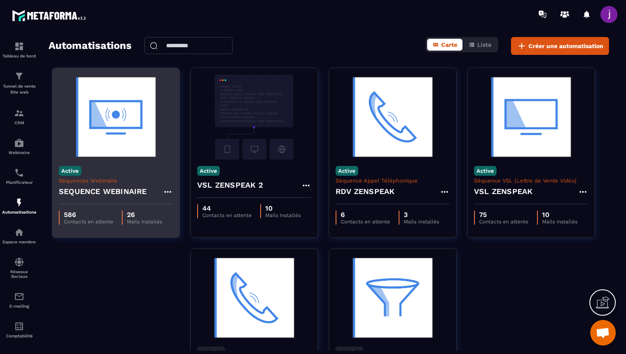
click at [112, 167] on div "Active Séquences Webinaire SEQUENCE WEBINAIRE" at bounding box center [115, 182] width 127 height 45
click at [109, 180] on p "Séquences Webinaire" at bounding box center [116, 180] width 114 height 6
click at [107, 186] on h4 "SEQUENCE WEBINAIRE" at bounding box center [103, 192] width 88 height 12
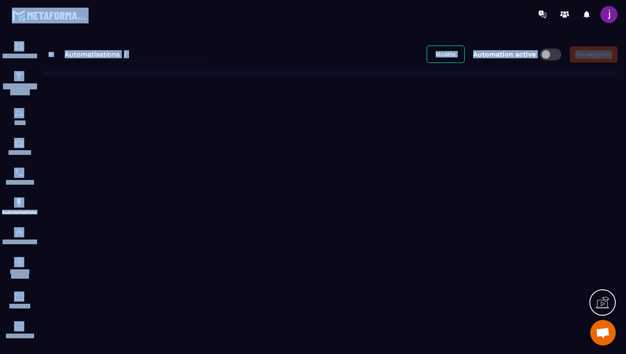
type input "**********"
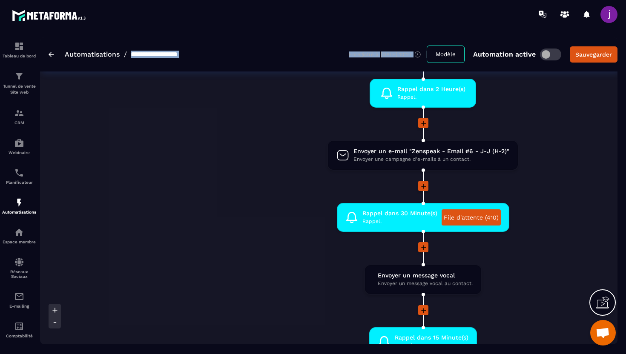
scroll to position [701, 0]
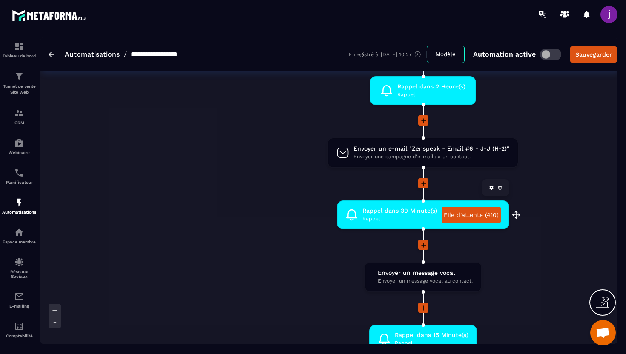
click at [485, 218] on link "File d'attente (410)" at bounding box center [470, 215] width 59 height 16
